Goal: Find specific page/section: Locate item on page

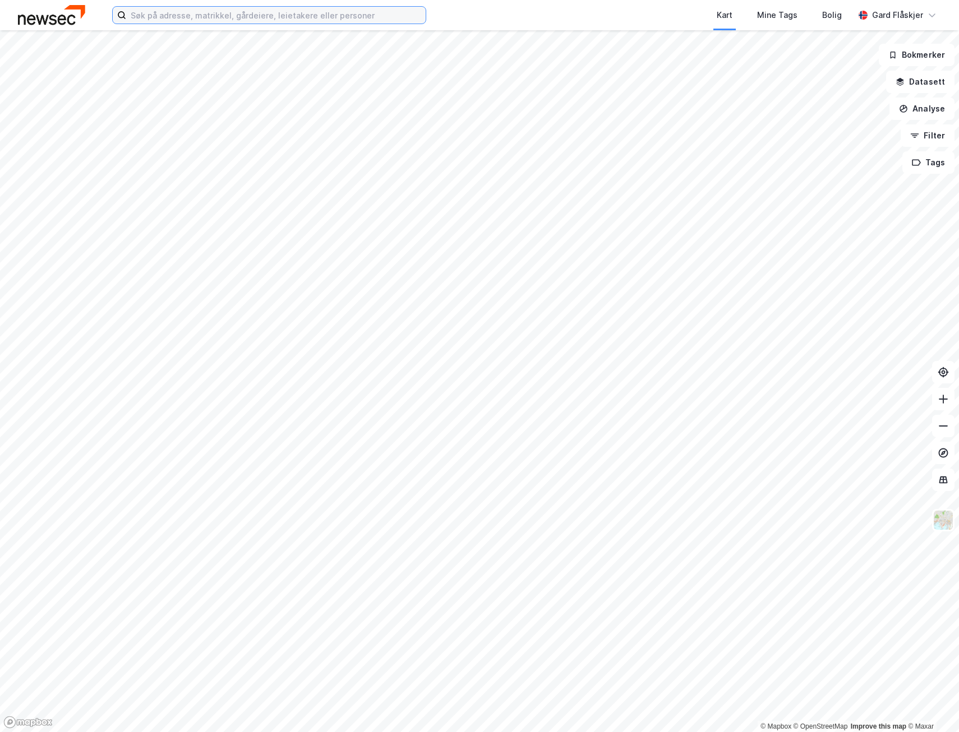
click at [225, 15] on input at bounding box center [275, 15] width 299 height 17
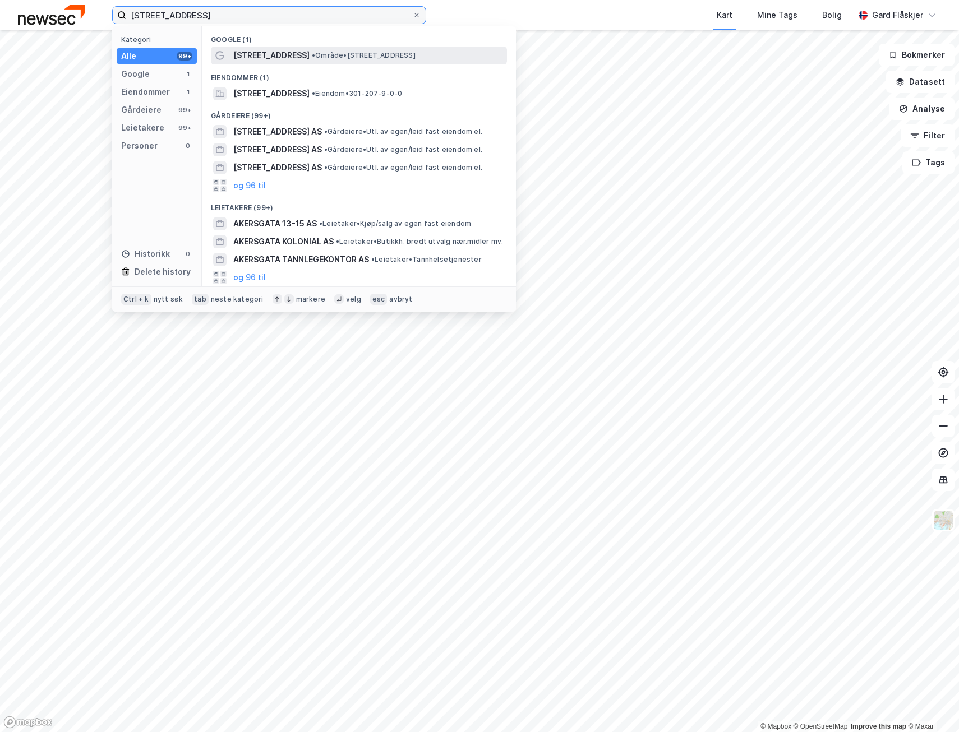
type input "[STREET_ADDRESS]"
click at [312, 53] on span "• Område • [STREET_ADDRESS]" at bounding box center [364, 55] width 104 height 9
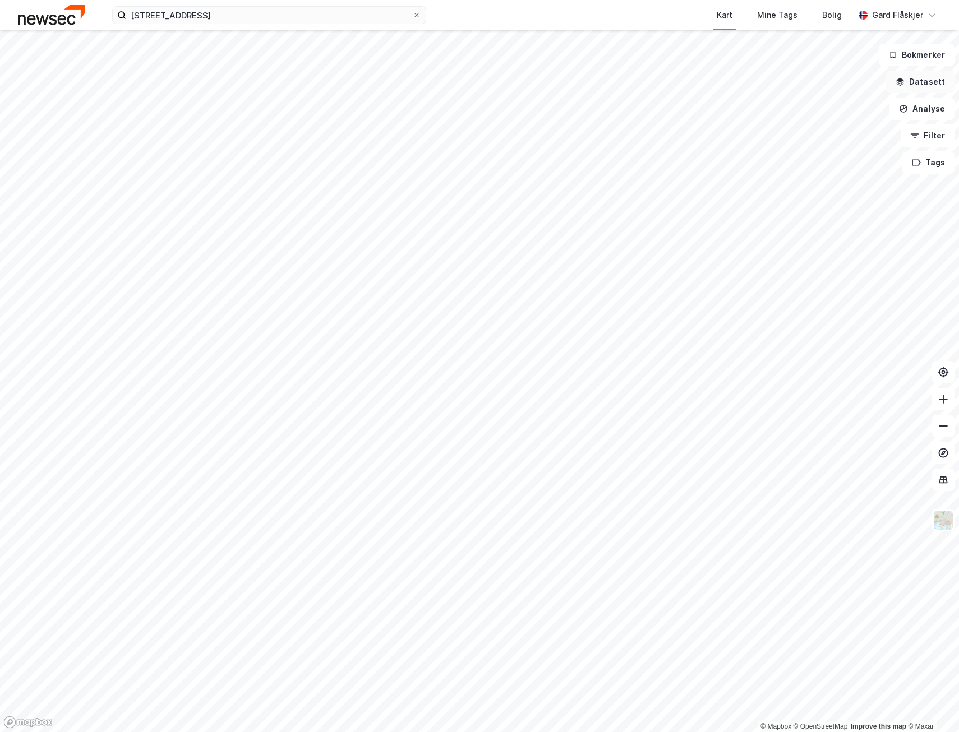
click at [927, 87] on button "Datasett" at bounding box center [920, 82] width 68 height 22
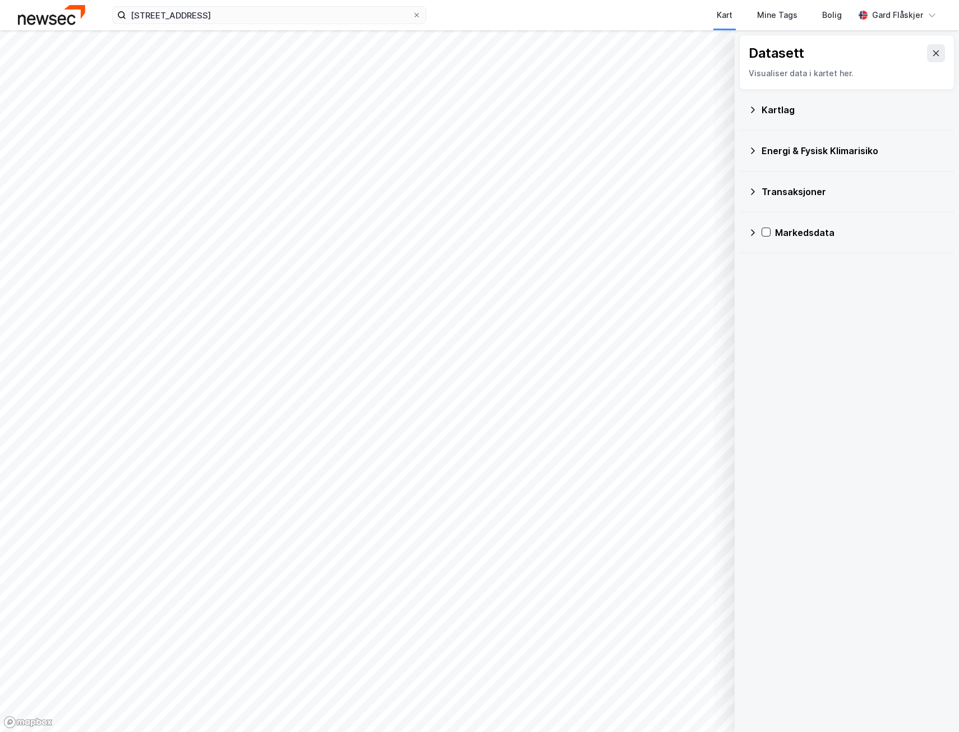
click at [815, 110] on div "Kartlag" at bounding box center [853, 109] width 184 height 13
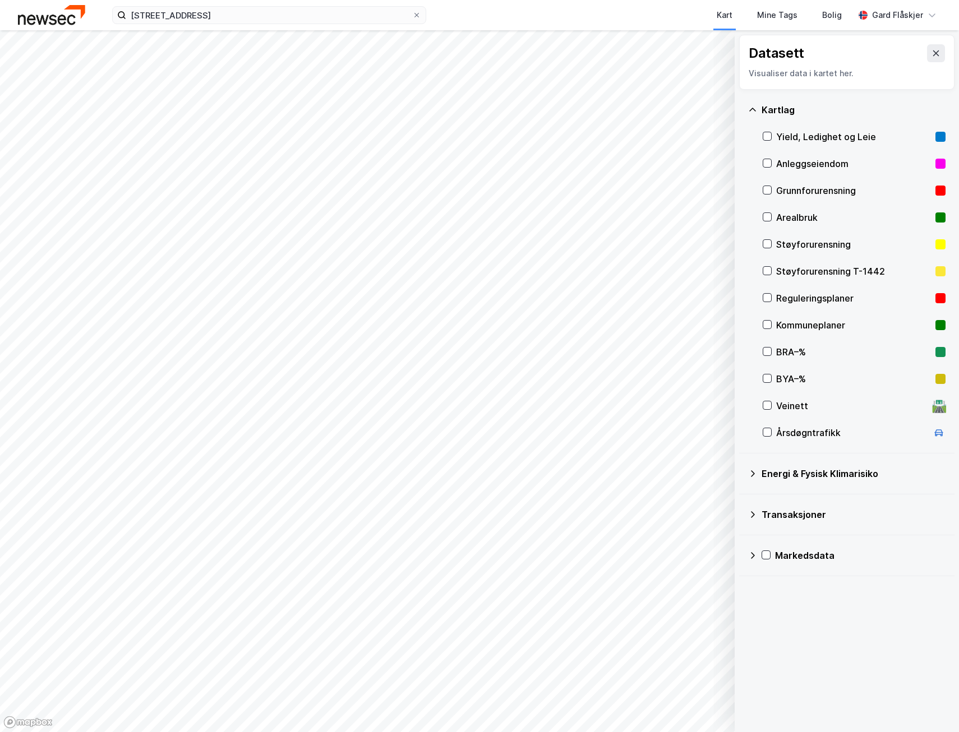
click at [806, 139] on div "Yield, Ledighet og Leie" at bounding box center [853, 136] width 155 height 13
click at [247, 14] on input "[STREET_ADDRESS]" at bounding box center [269, 15] width 286 height 17
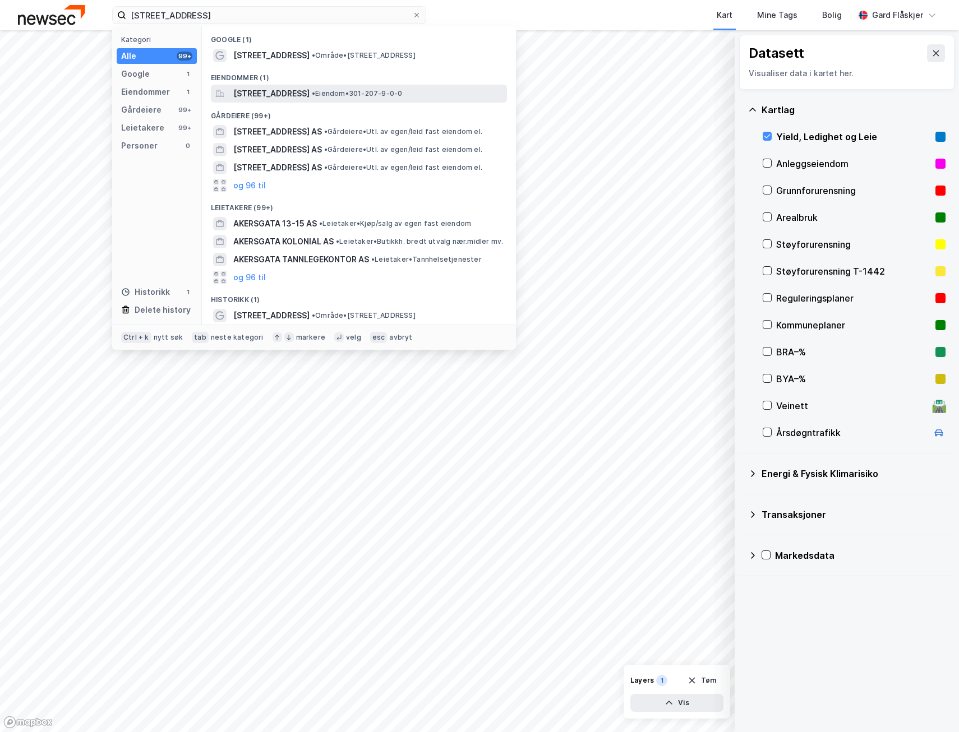
click at [287, 101] on div "[STREET_ADDRESS] • Eiendom • 301-207-9-0-0" at bounding box center [359, 94] width 296 height 18
